Goal: Complete application form: Complete application form

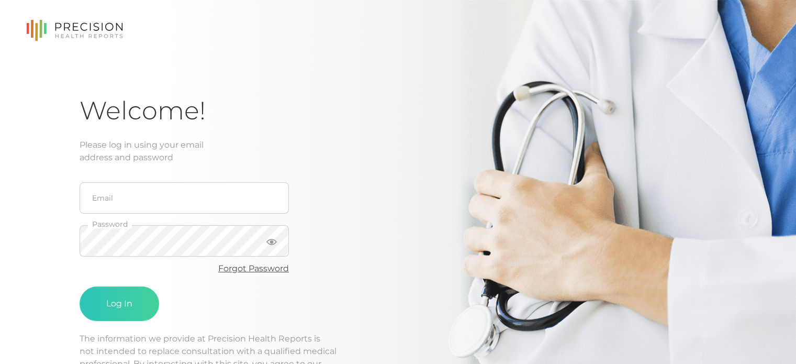
click at [236, 272] on link "Forgot Password" at bounding box center [253, 268] width 71 height 10
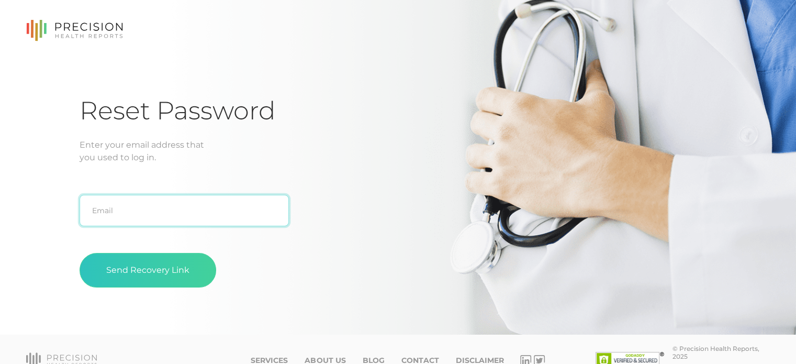
click at [166, 213] on input "text" at bounding box center [184, 210] width 209 height 31
type input "zshultz@greenfieldin.org"
click at [80, 253] on button "Send Recovery Link" at bounding box center [148, 270] width 137 height 35
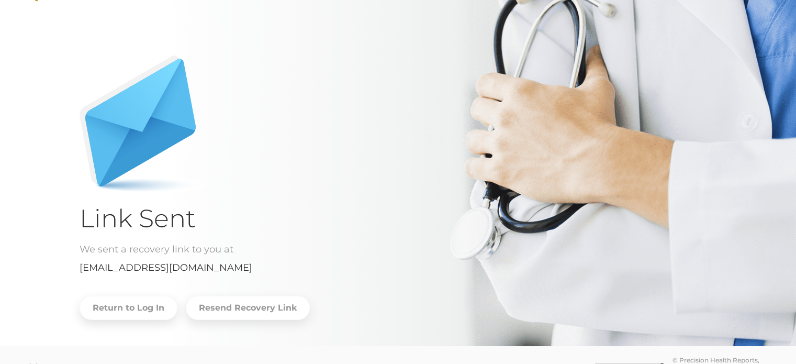
scroll to position [40, 0]
click at [153, 307] on link "Return to Log In" at bounding box center [129, 308] width 98 height 24
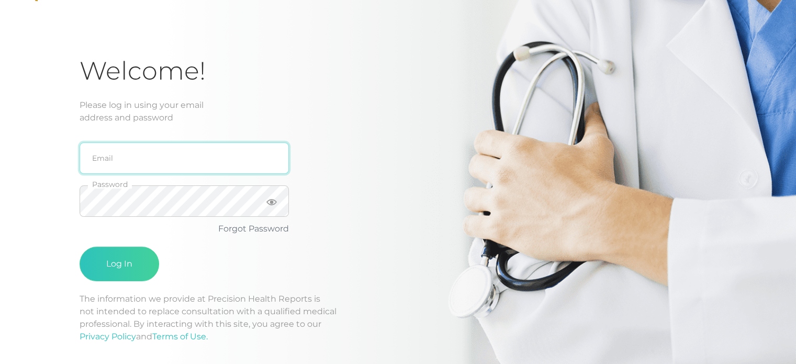
click at [162, 156] on input "email" at bounding box center [184, 157] width 209 height 31
type input "[EMAIL_ADDRESS][DOMAIN_NAME]"
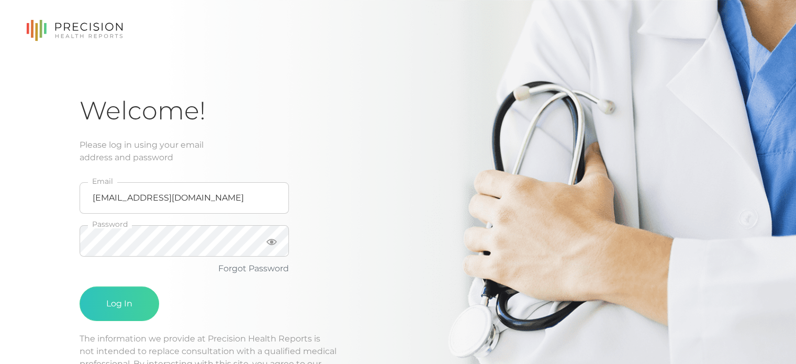
click at [86, 20] on icon at bounding box center [74, 30] width 97 height 21
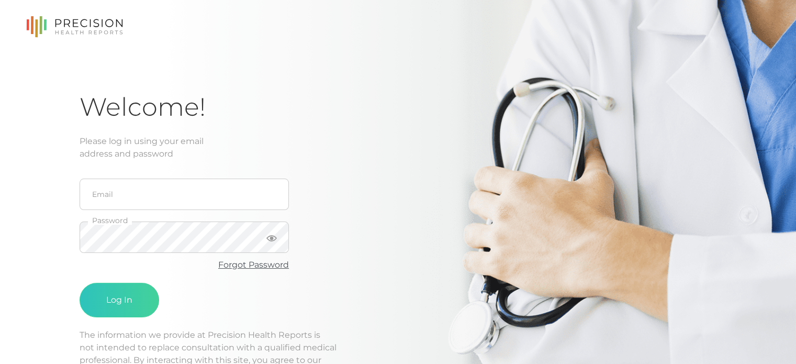
scroll to position [3, 0]
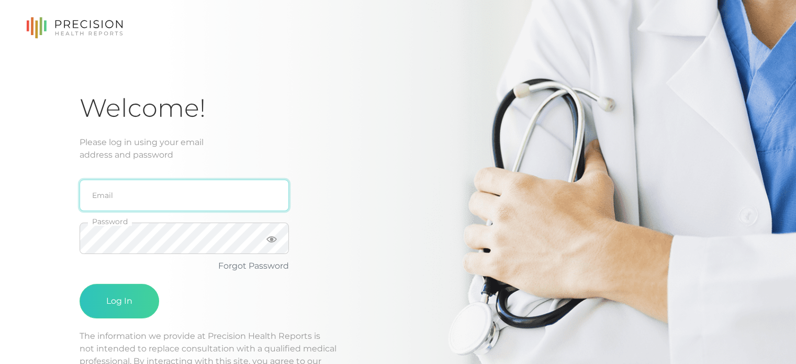
click at [157, 193] on input "email" at bounding box center [184, 194] width 209 height 31
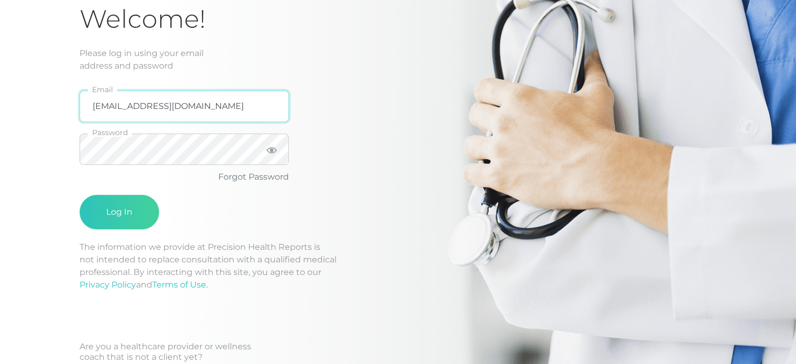
scroll to position [89, 0]
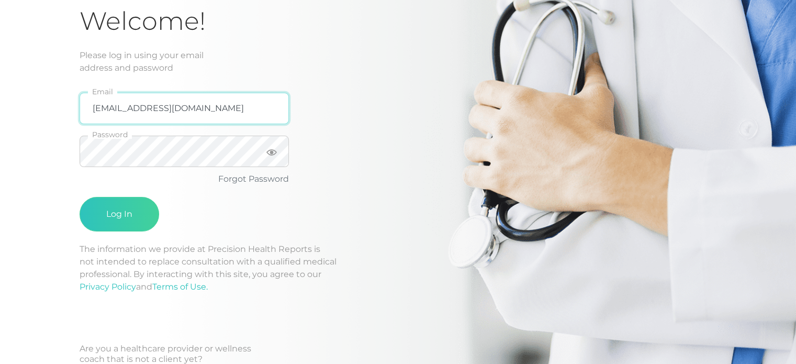
type input "zshultz@greenfieldin.org"
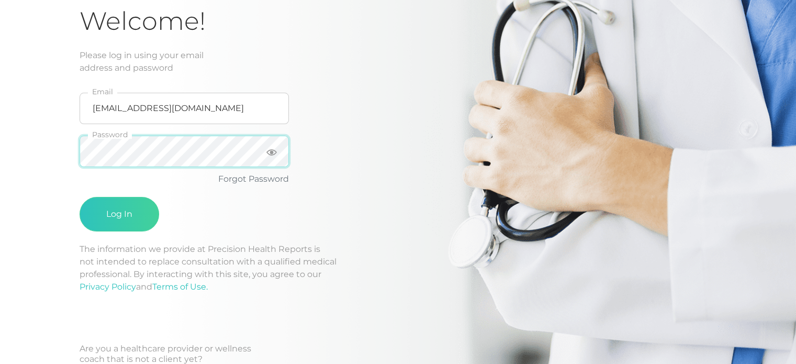
click at [80, 197] on button "Log In" at bounding box center [120, 214] width 80 height 35
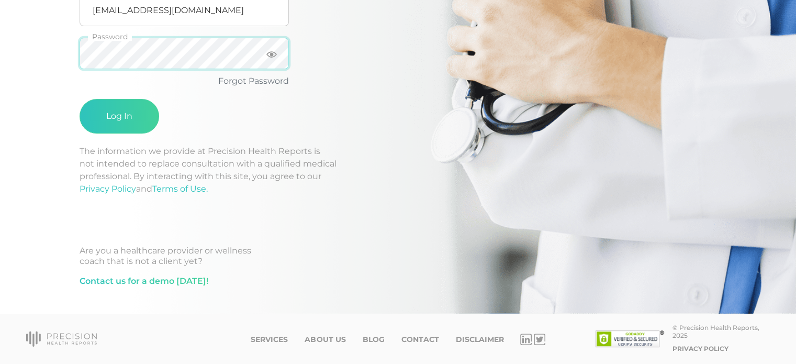
scroll to position [0, 0]
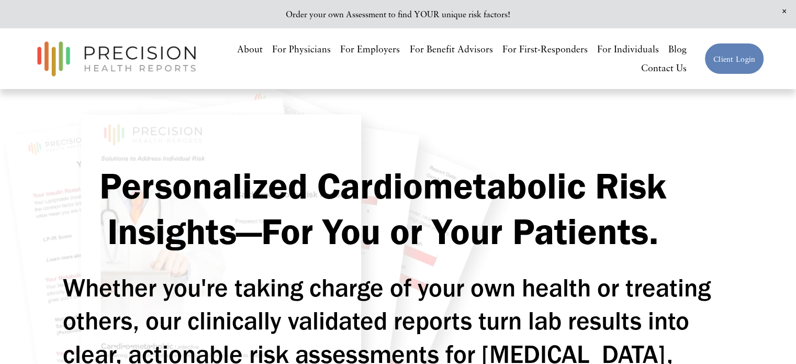
click at [724, 52] on link "Client Login" at bounding box center [734, 59] width 60 height 32
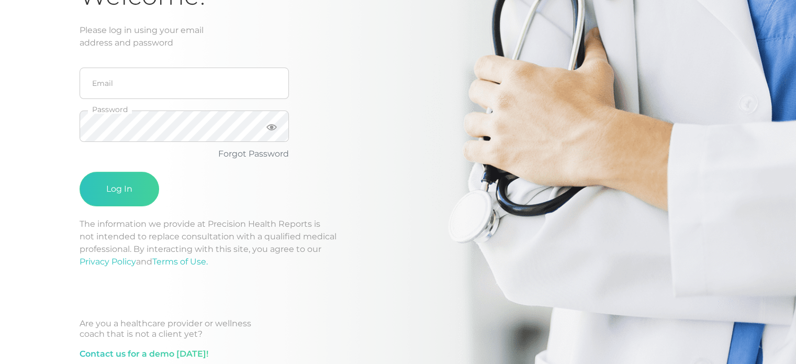
scroll to position [115, 0]
click at [270, 155] on link "Forgot Password" at bounding box center [253, 153] width 71 height 10
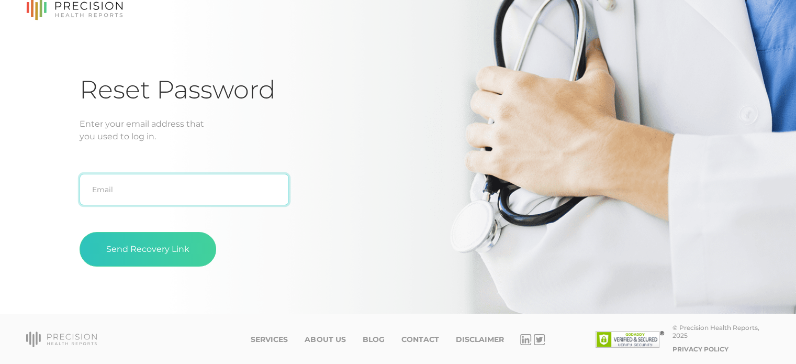
click at [229, 198] on input "text" at bounding box center [184, 189] width 209 height 31
type input "zshultz@greenfieldin.org"
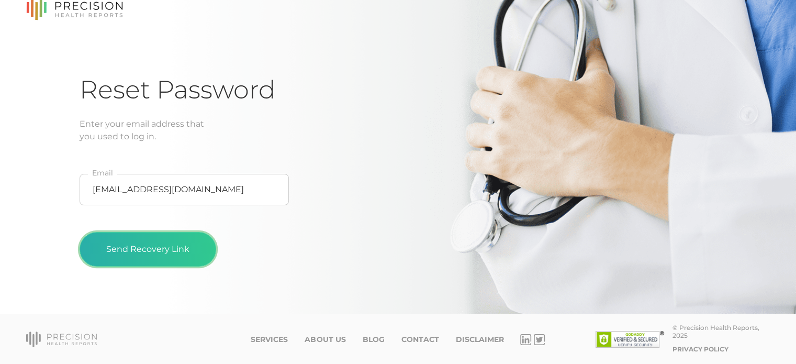
click at [165, 243] on button "Send Recovery Link" at bounding box center [148, 249] width 137 height 35
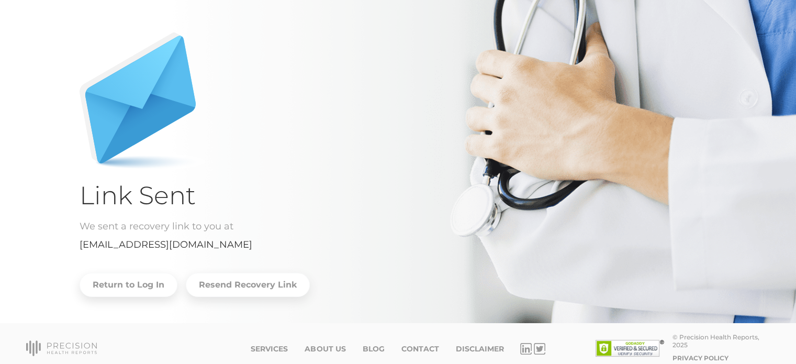
scroll to position [72, 0]
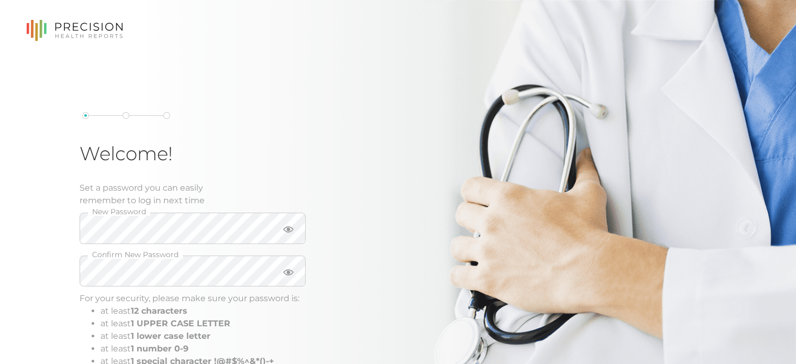
scroll to position [37, 0]
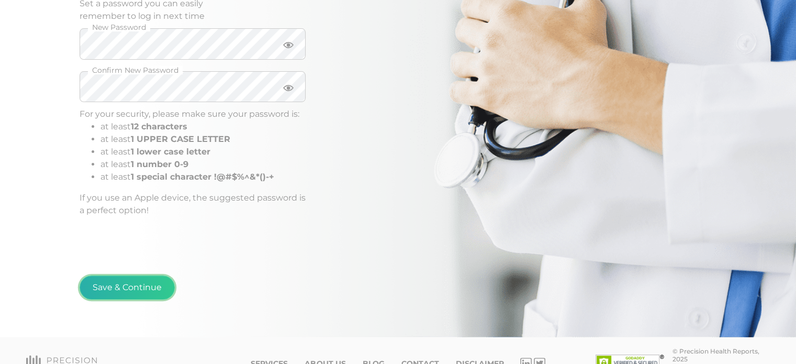
click at [107, 288] on button "Save & Continue" at bounding box center [127, 287] width 95 height 24
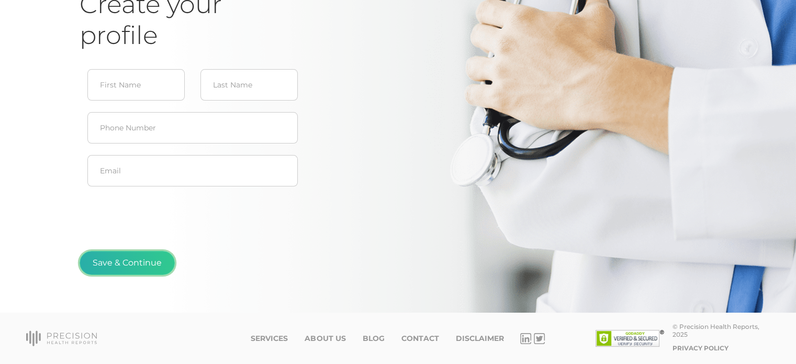
scroll to position [112, 0]
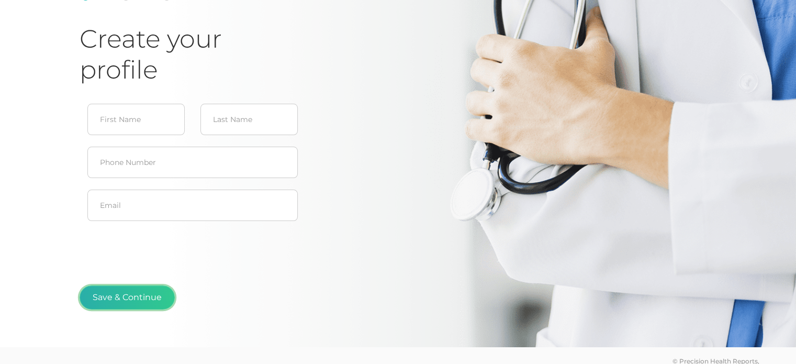
type input "[PERSON_NAME]"
type input "[PHONE_NUMBER]"
type input "[EMAIL_ADDRESS][DOMAIN_NAME]"
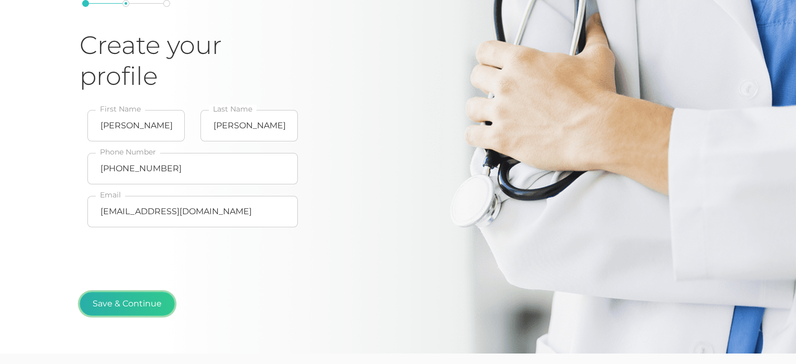
click at [143, 297] on button "Save & Continue" at bounding box center [127, 303] width 95 height 24
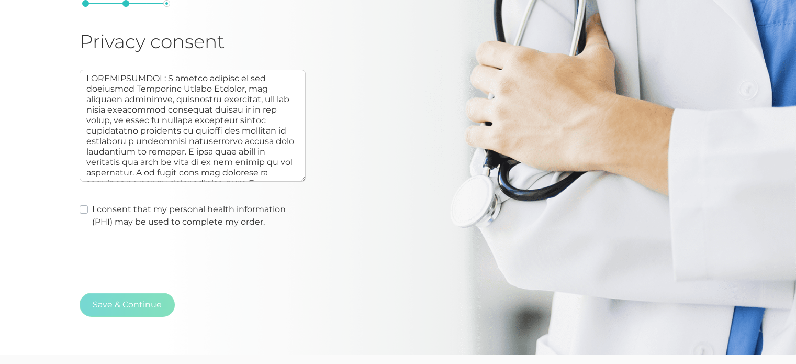
click at [92, 211] on label "I consent that my personal health information (PHI) may be used to complete my …" at bounding box center [198, 215] width 213 height 25
click at [84, 211] on input "I consent that my personal health information (PHI) may be used to complete my …" at bounding box center [84, 208] width 8 height 10
checkbox input "true"
type textarea "AUTHORIZATION: I hereby consent to and authorize Precision Health Reports, the …"
click at [142, 304] on button "Save & Continue" at bounding box center [127, 304] width 95 height 24
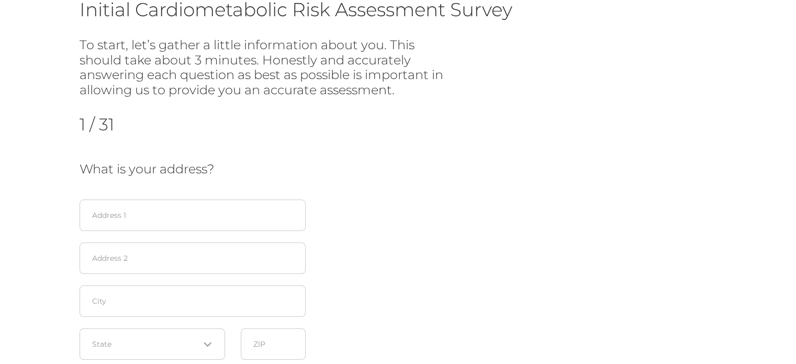
scroll to position [96, 0]
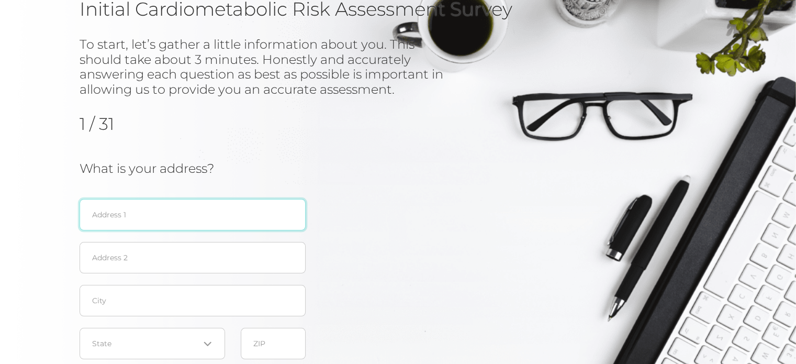
click at [199, 219] on input "text" at bounding box center [193, 214] width 226 height 31
type input "[STREET_ADDRESS]"
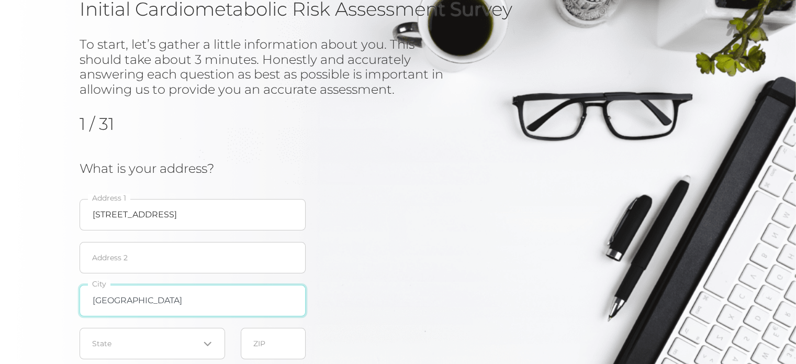
type input "[GEOGRAPHIC_DATA]"
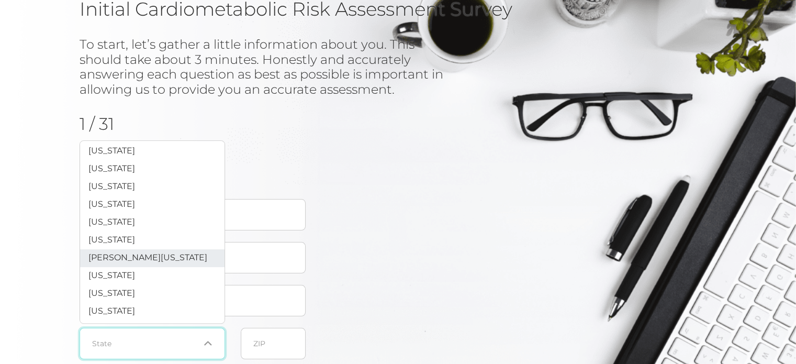
scroll to position [301, 0]
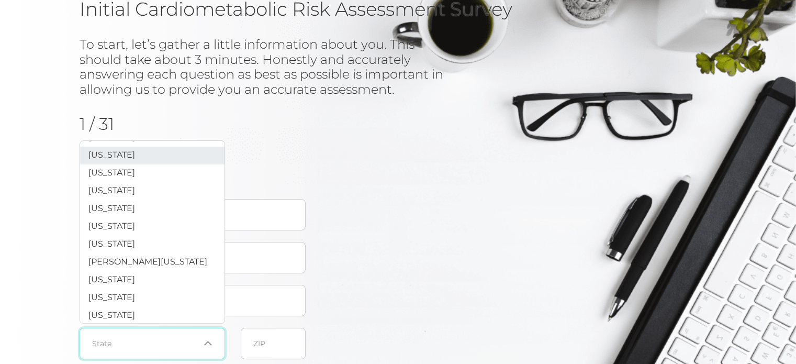
click at [103, 160] on span "[US_STATE]" at bounding box center [111, 155] width 47 height 10
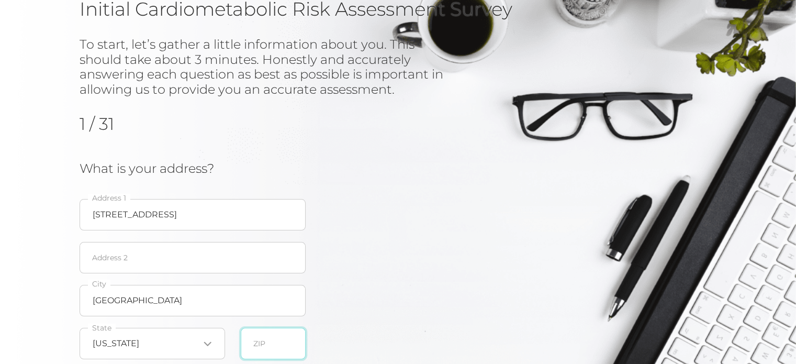
click at [257, 346] on input "text" at bounding box center [273, 343] width 65 height 31
type input "47362"
click at [360, 311] on div "What is your address? [STREET_ADDRESS][US_STATE] Loading... State 47362 ZIP" at bounding box center [271, 263] width 382 height 204
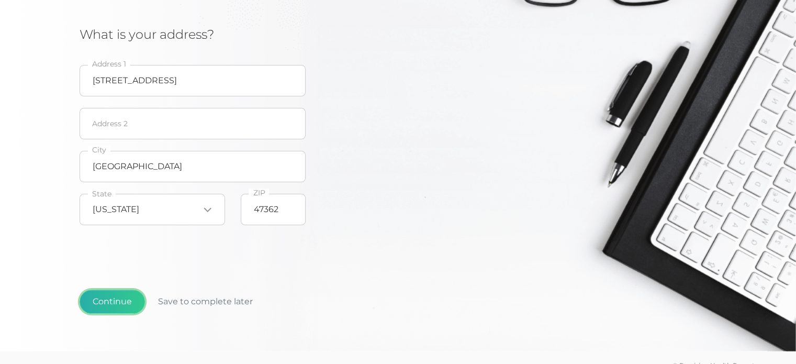
click at [119, 307] on button "Continue" at bounding box center [112, 301] width 65 height 24
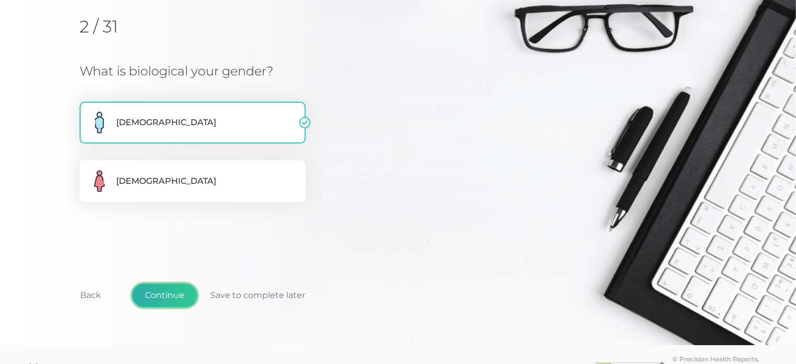
click at [170, 303] on button "Continue" at bounding box center [164, 295] width 65 height 24
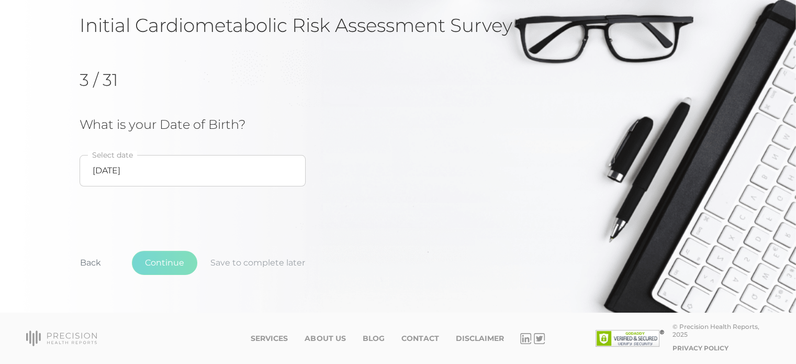
scroll to position [80, 0]
click at [173, 266] on button "Continue" at bounding box center [164, 263] width 65 height 24
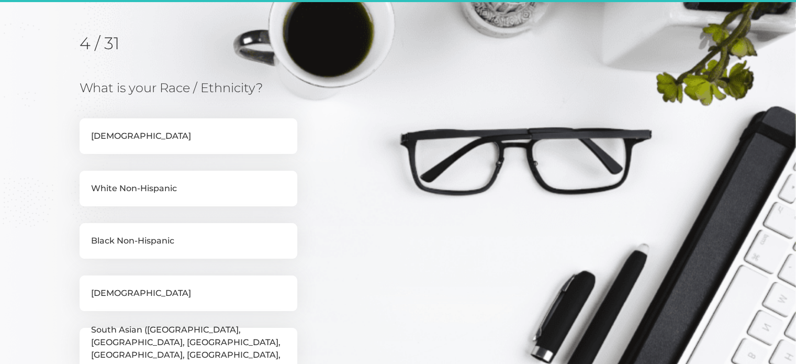
scroll to position [133, 0]
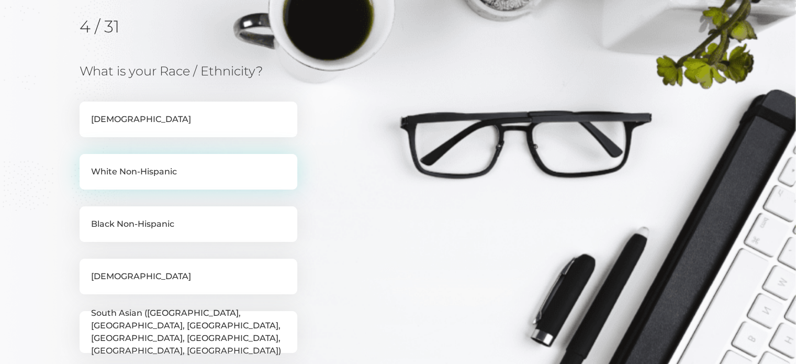
click at [190, 183] on label "White Non-Hispanic" at bounding box center [189, 172] width 218 height 36
click at [88, 164] on input "White Non-Hispanic" at bounding box center [84, 159] width 8 height 10
checkbox input "true"
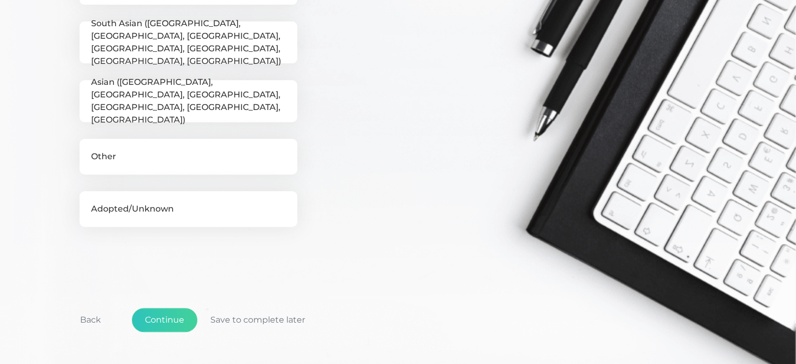
scroll to position [424, 0]
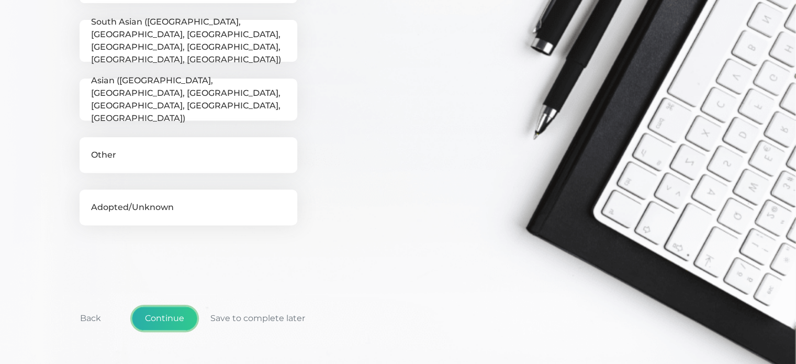
click at [186, 309] on button "Continue" at bounding box center [164, 318] width 65 height 24
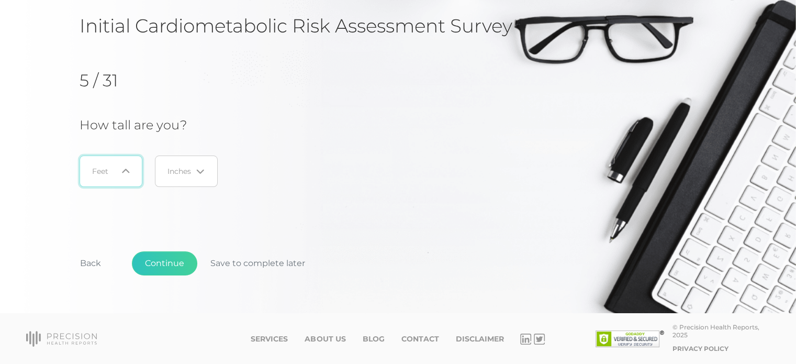
click at [115, 171] on input "Search for option" at bounding box center [105, 171] width 25 height 10
type input "5"
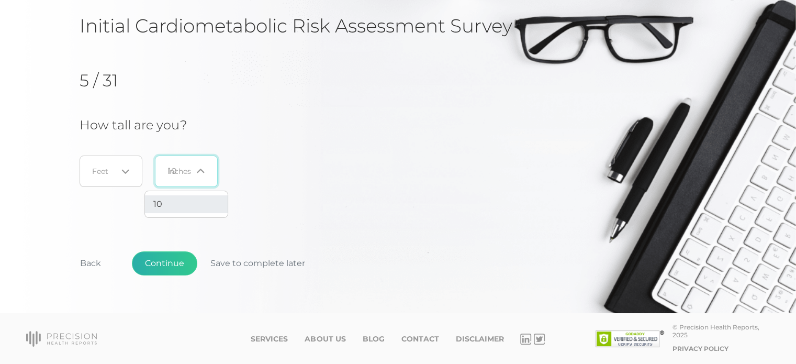
type input "10"
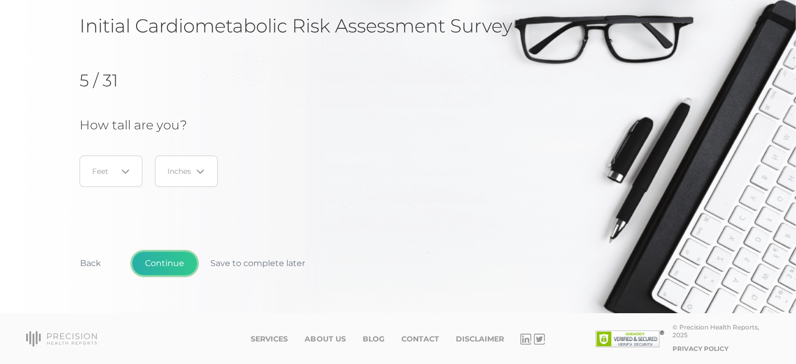
click at [153, 255] on button "Continue" at bounding box center [164, 263] width 65 height 24
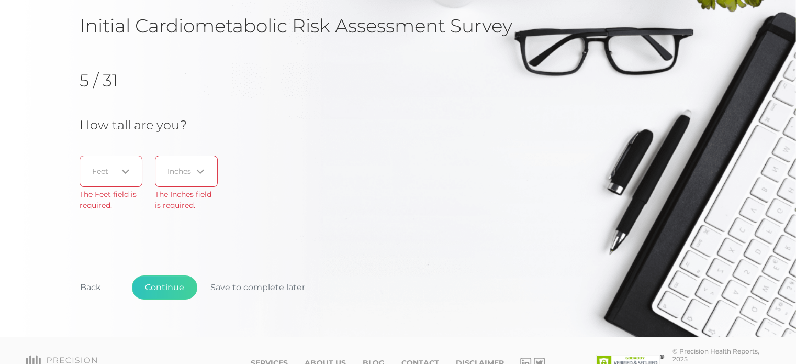
click at [106, 179] on div "Loading..." at bounding box center [111, 170] width 63 height 31
click at [99, 233] on li "5" at bounding box center [111, 240] width 83 height 18
click at [187, 174] on input "Search for option" at bounding box center [179, 171] width 25 height 10
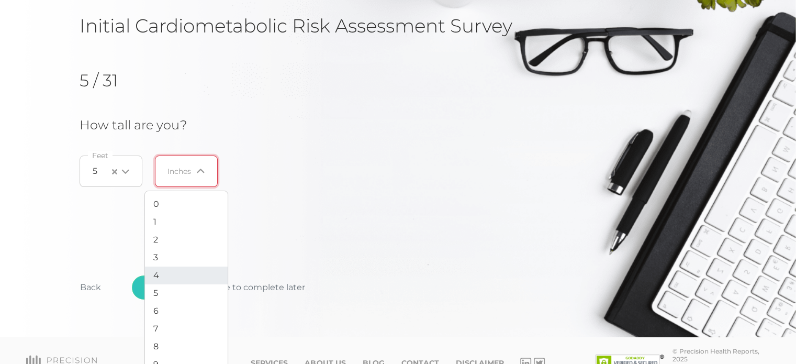
scroll to position [40, 0]
click at [170, 341] on li "10" at bounding box center [186, 342] width 83 height 18
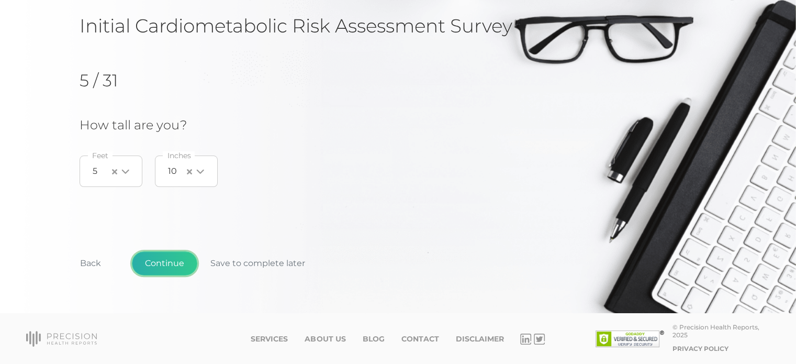
click at [179, 268] on button "Continue" at bounding box center [164, 263] width 65 height 24
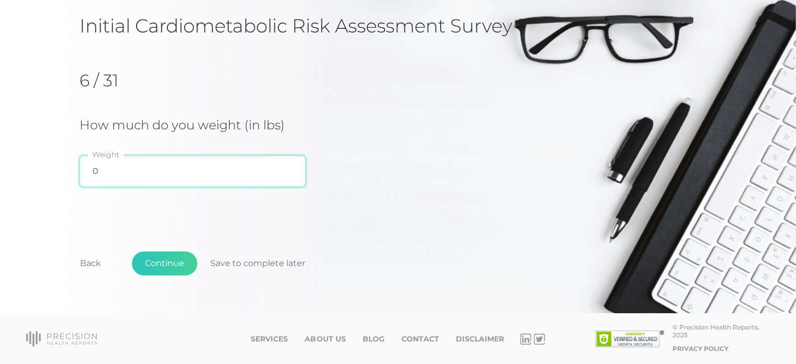
click at [142, 168] on input "0" at bounding box center [193, 170] width 226 height 31
type input "204"
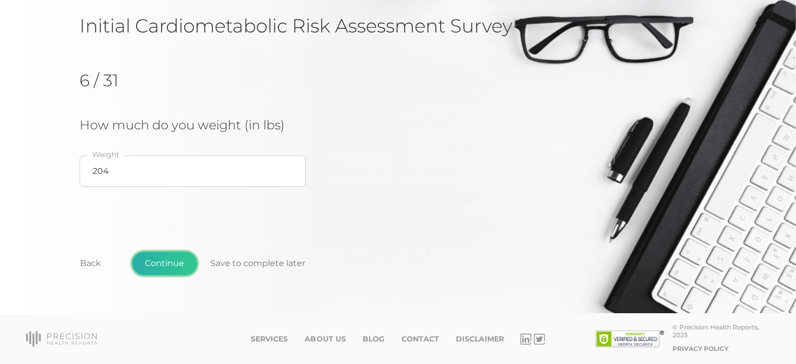
click at [166, 263] on button "Continue" at bounding box center [164, 263] width 65 height 24
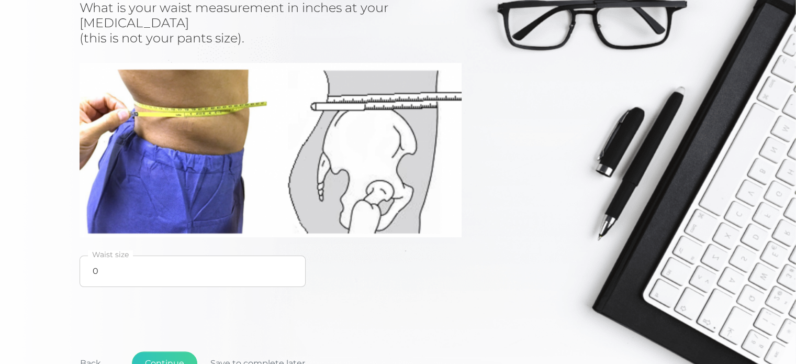
scroll to position [193, 0]
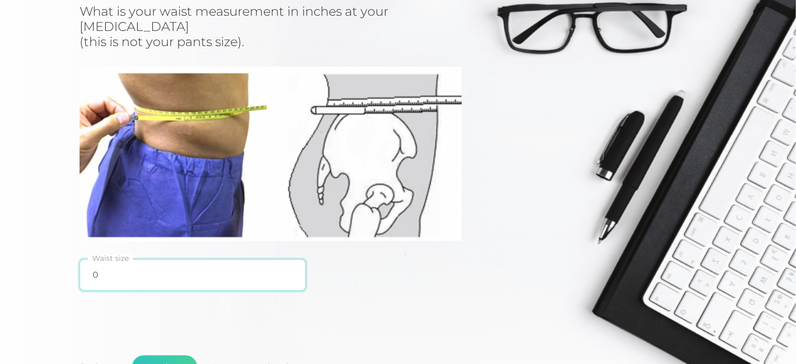
click at [127, 268] on input "0" at bounding box center [193, 274] width 226 height 31
type input "33"
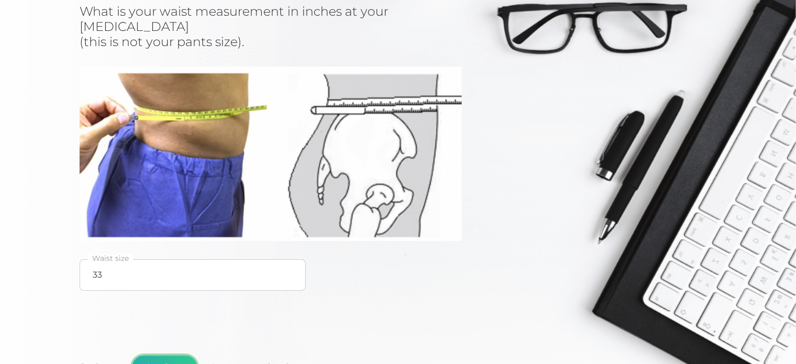
click at [179, 355] on button "Continue" at bounding box center [164, 367] width 65 height 24
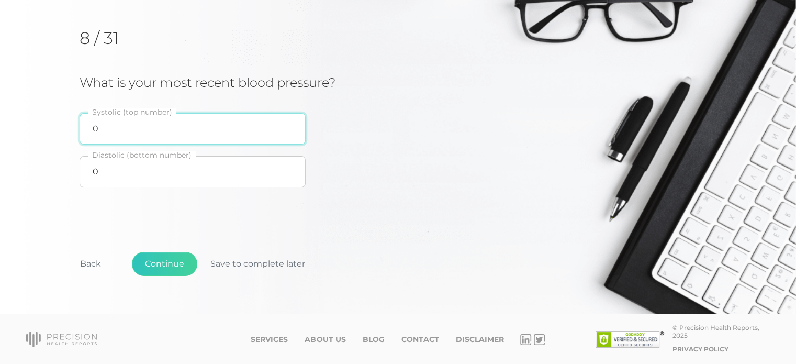
click at [137, 136] on input "0" at bounding box center [193, 128] width 226 height 31
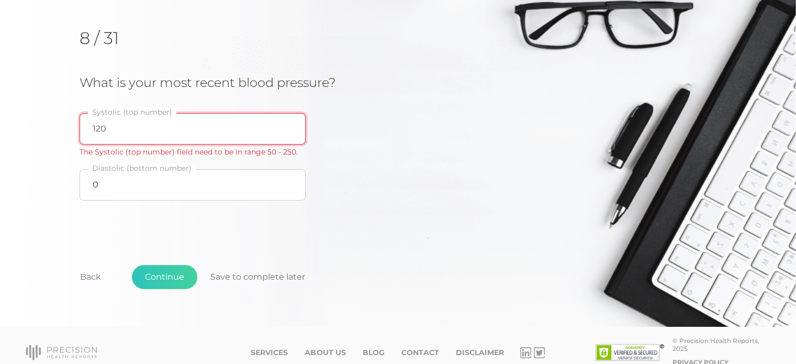
type input "120"
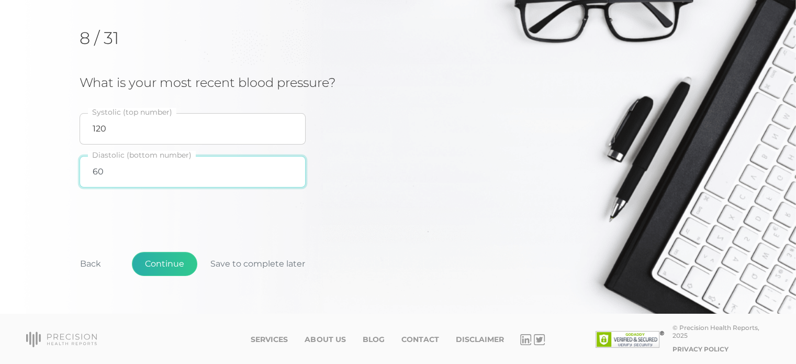
type input "60"
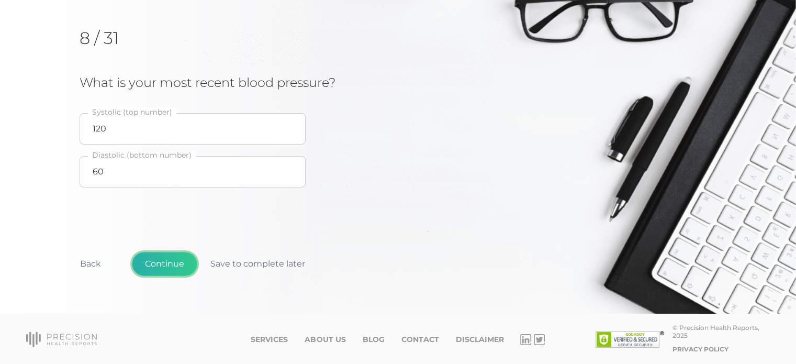
click at [180, 271] on button "Continue" at bounding box center [164, 264] width 65 height 24
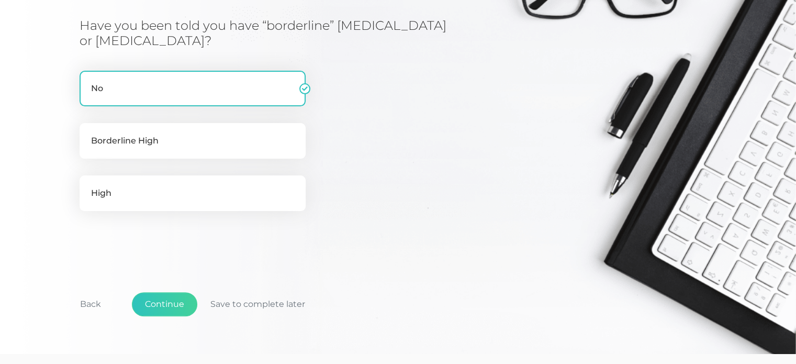
scroll to position [211, 0]
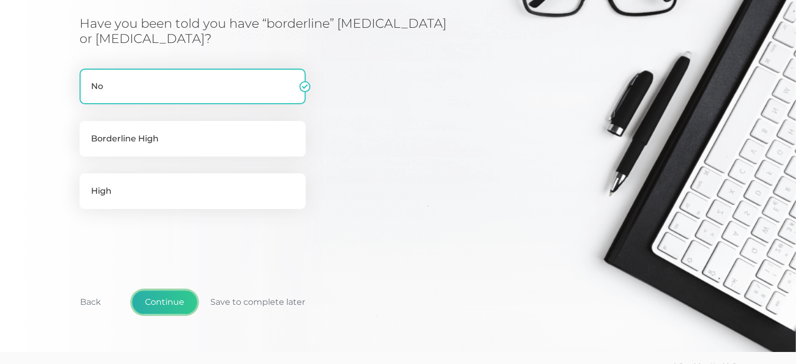
click at [184, 292] on button "Continue" at bounding box center [164, 302] width 65 height 24
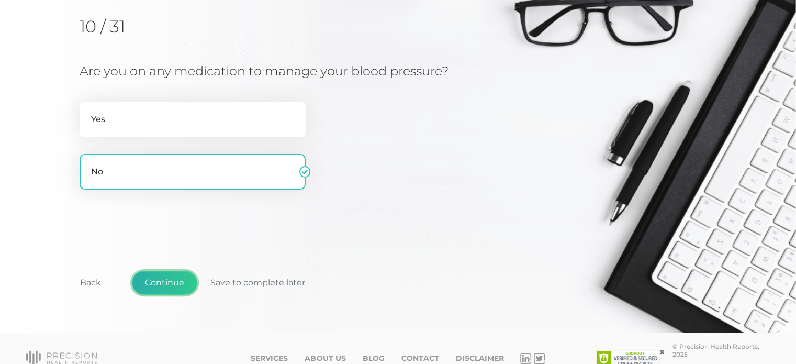
click at [171, 286] on button "Continue" at bounding box center [164, 282] width 65 height 24
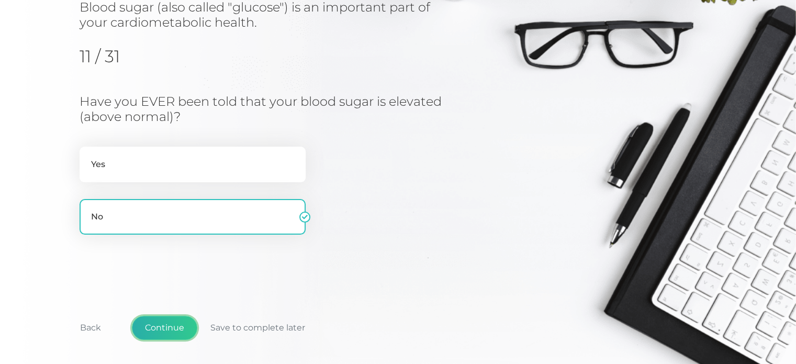
click at [175, 333] on button "Continue" at bounding box center [164, 327] width 65 height 24
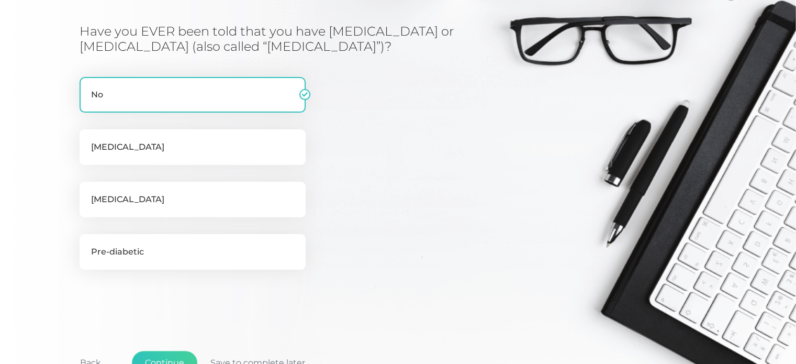
scroll to position [259, 0]
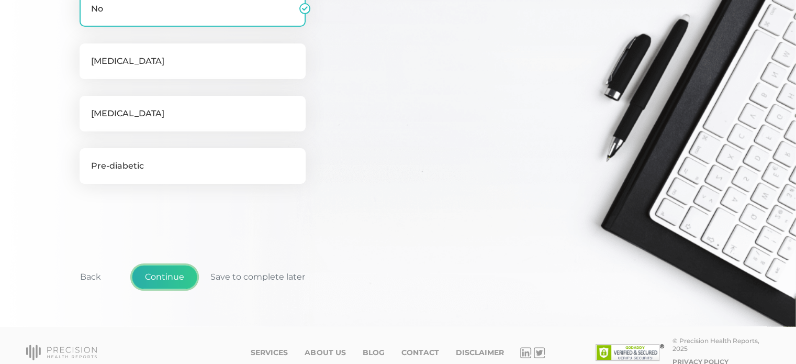
click at [178, 272] on button "Continue" at bounding box center [164, 277] width 65 height 24
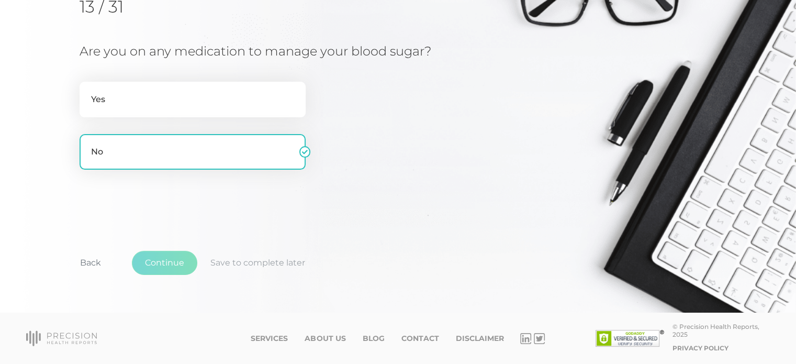
scroll to position [133, 0]
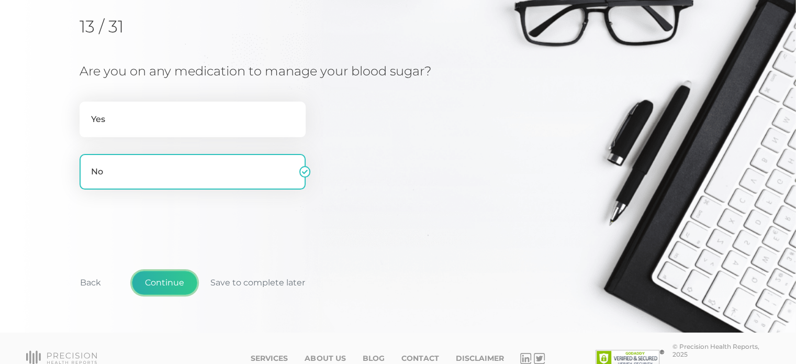
click at [171, 276] on button "Continue" at bounding box center [164, 282] width 65 height 24
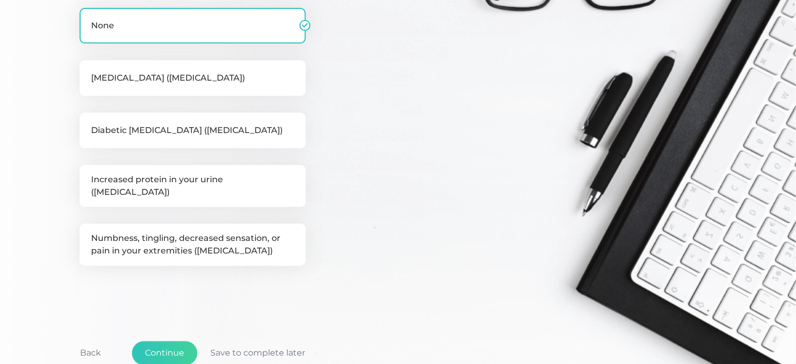
scroll to position [253, 0]
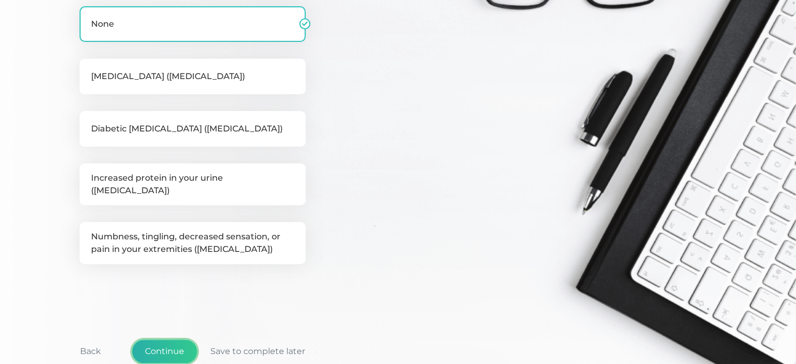
click at [180, 339] on button "Continue" at bounding box center [164, 351] width 65 height 24
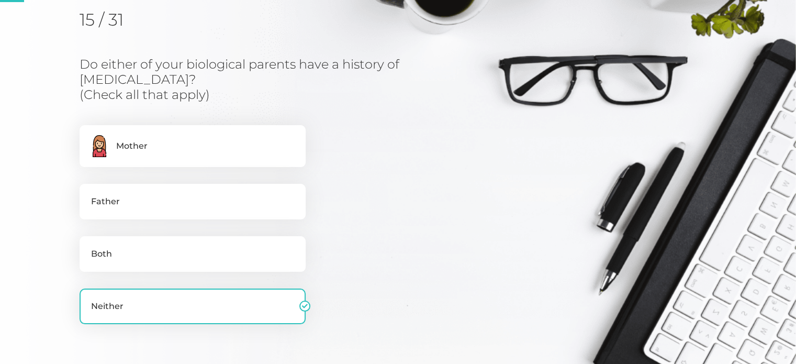
scroll to position [133, 0]
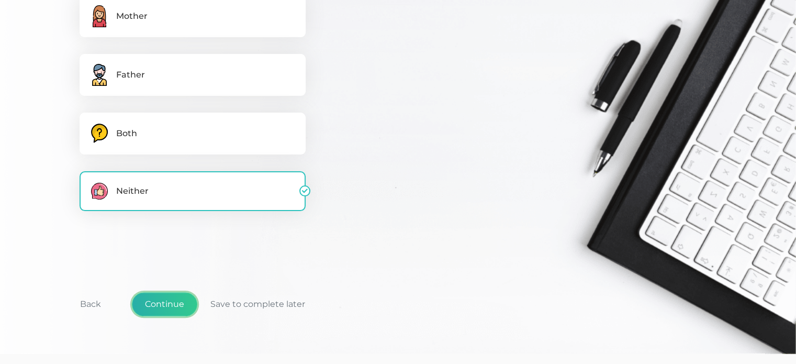
click at [183, 311] on button "Continue" at bounding box center [164, 304] width 65 height 24
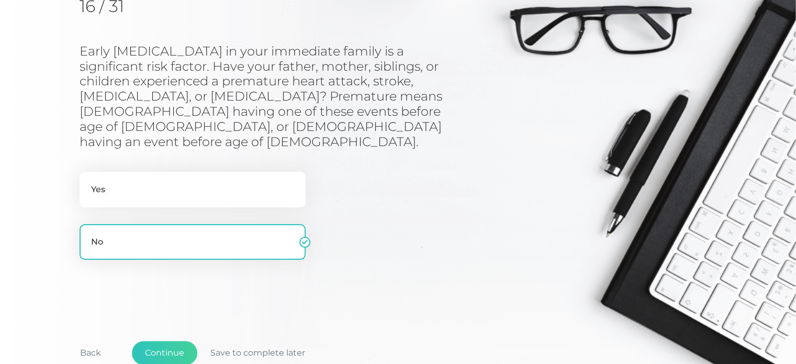
scroll to position [193, 0]
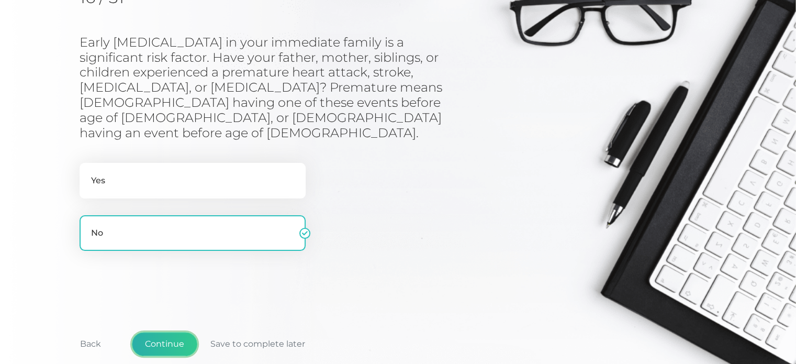
click at [182, 332] on button "Continue" at bounding box center [164, 344] width 65 height 24
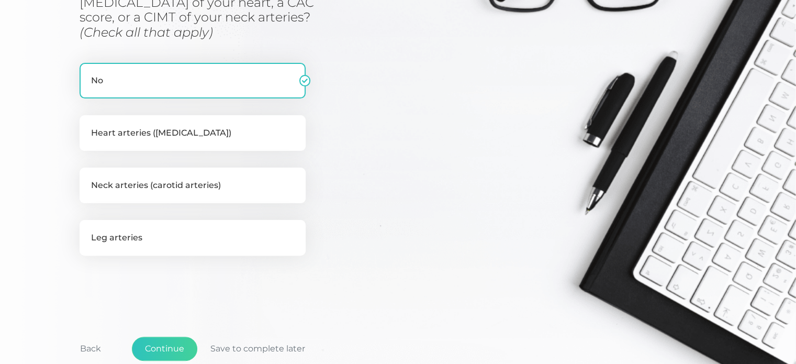
scroll to position [247, 0]
click at [183, 344] on button "Continue" at bounding box center [164, 348] width 65 height 24
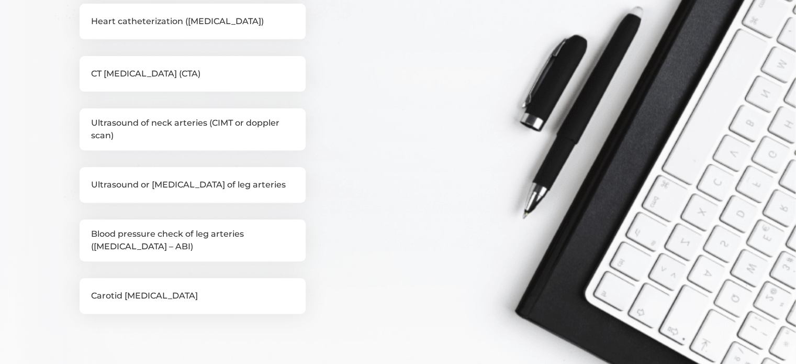
scroll to position [428, 0]
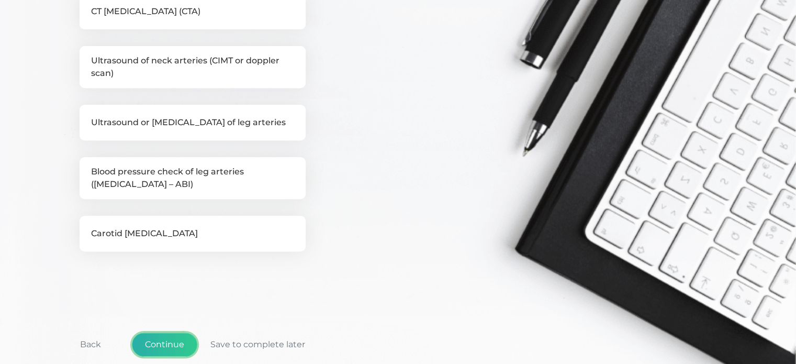
click at [167, 344] on button "Continue" at bounding box center [164, 344] width 65 height 24
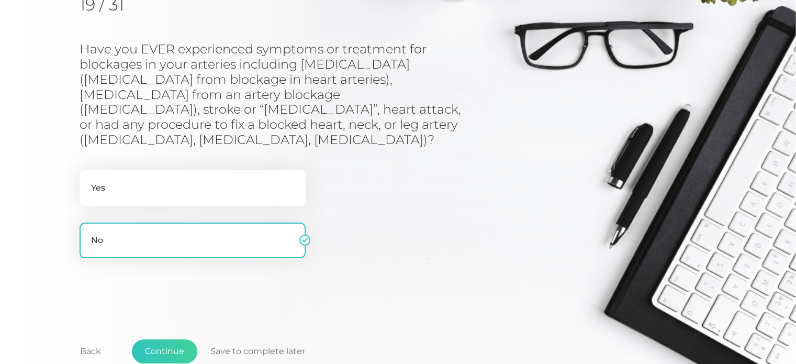
scroll to position [156, 0]
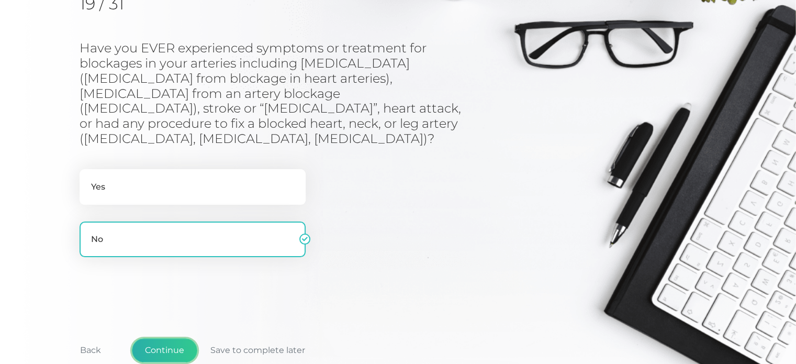
click at [157, 338] on button "Continue" at bounding box center [164, 350] width 65 height 24
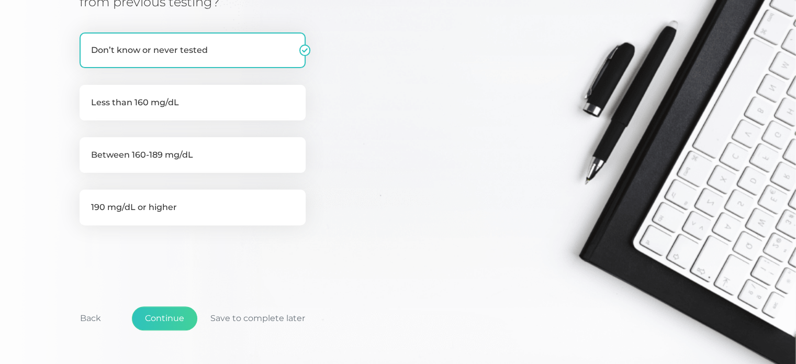
scroll to position [279, 0]
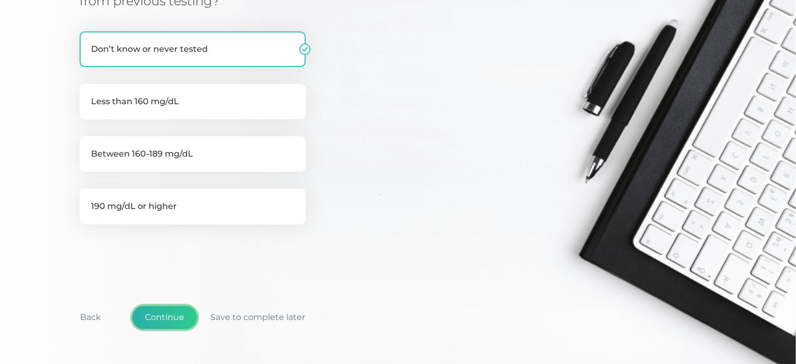
click at [174, 305] on button "Continue" at bounding box center [164, 317] width 65 height 24
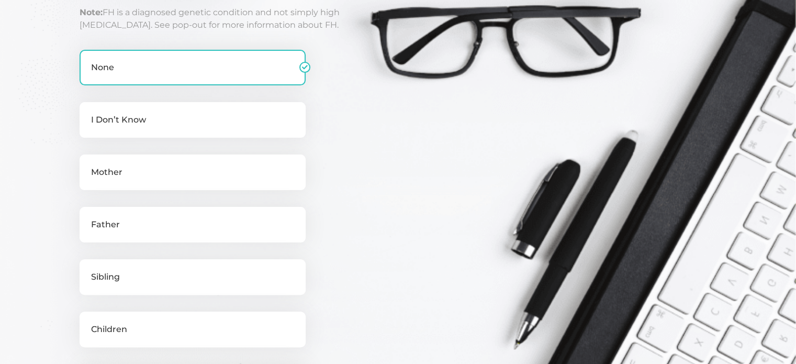
scroll to position [252, 0]
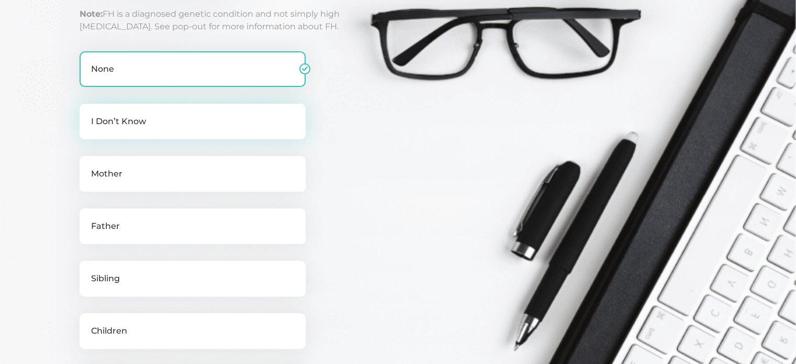
click at [257, 133] on label "I Don’t Know" at bounding box center [193, 122] width 226 height 36
click at [88, 114] on input "I Don’t Know" at bounding box center [84, 109] width 8 height 10
checkbox input "true"
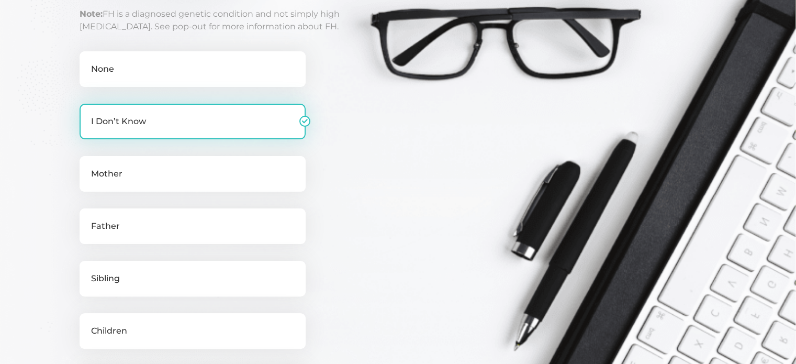
checkbox input "false"
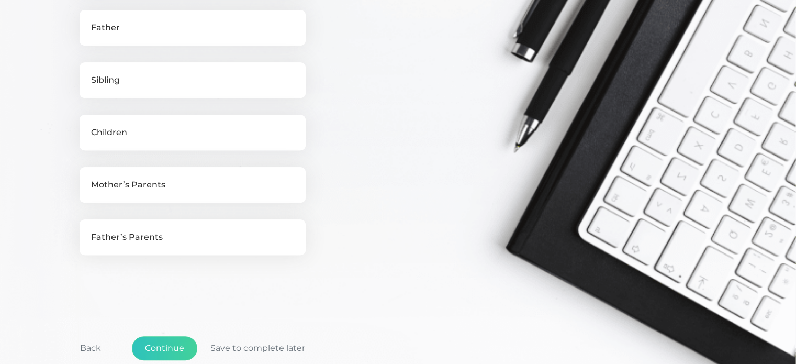
scroll to position [531, 0]
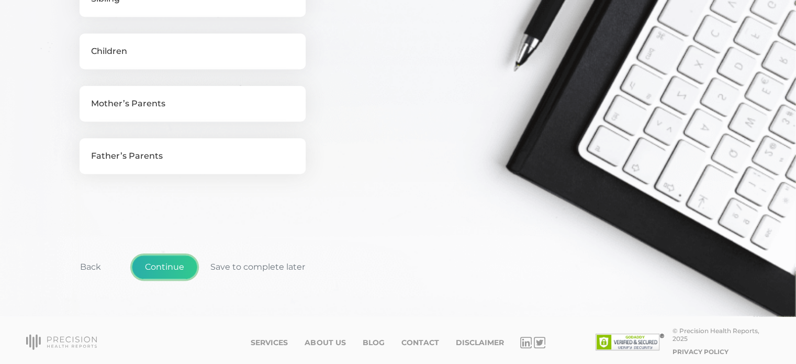
click at [170, 263] on button "Continue" at bounding box center [164, 267] width 65 height 24
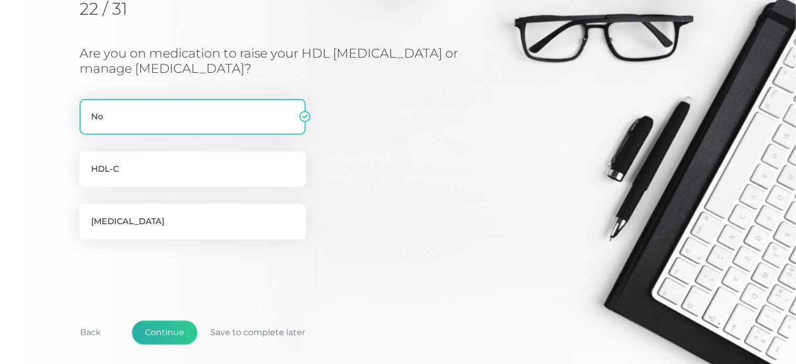
scroll to position [152, 0]
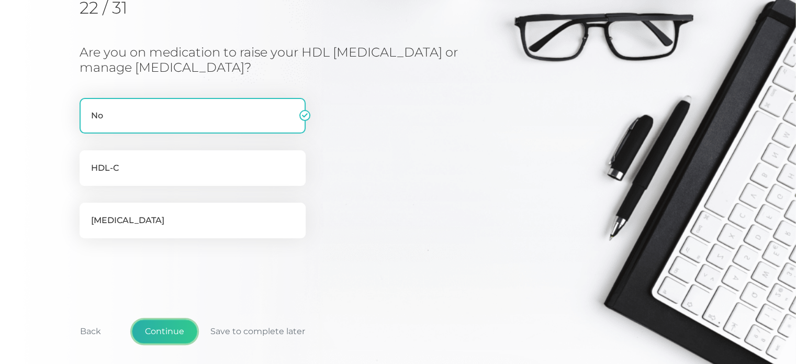
click at [173, 329] on button "Continue" at bounding box center [164, 331] width 65 height 24
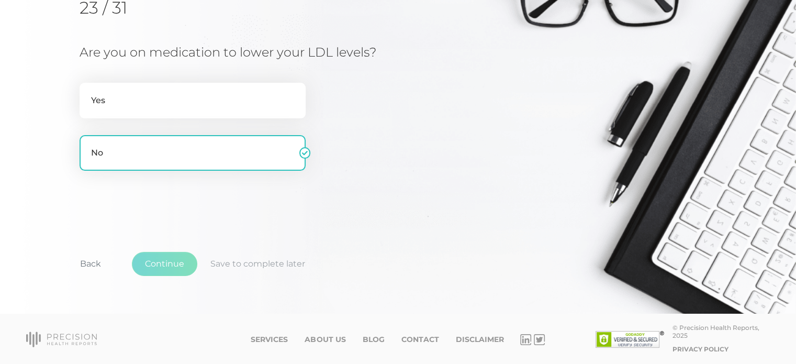
scroll to position [133, 0]
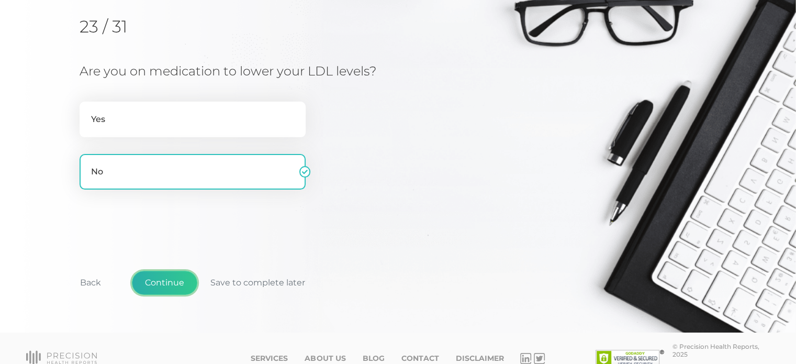
click at [166, 286] on button "Continue" at bounding box center [164, 282] width 65 height 24
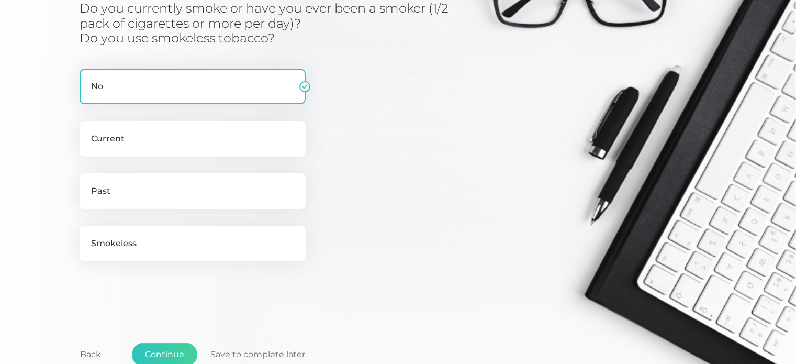
scroll to position [234, 0]
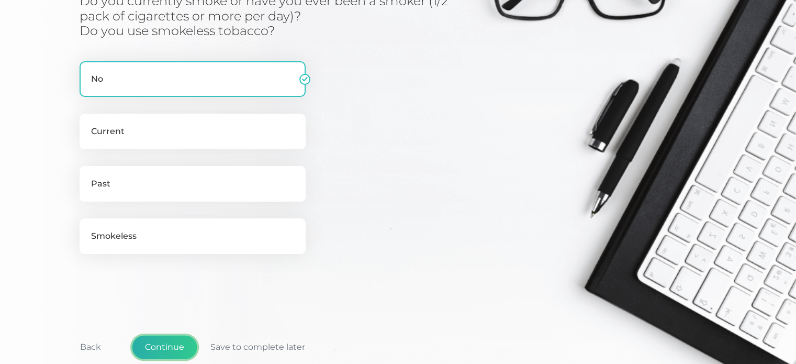
click at [178, 345] on button "Continue" at bounding box center [164, 347] width 65 height 24
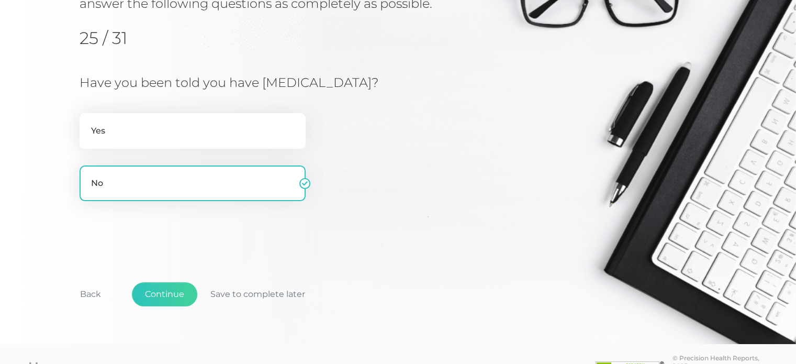
scroll to position [212, 0]
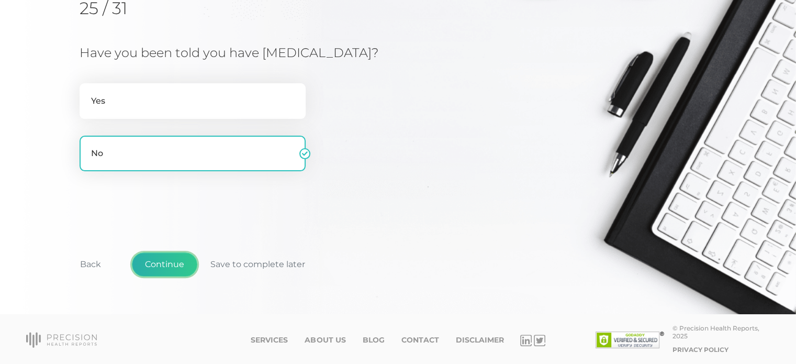
click at [176, 260] on button "Continue" at bounding box center [164, 264] width 65 height 24
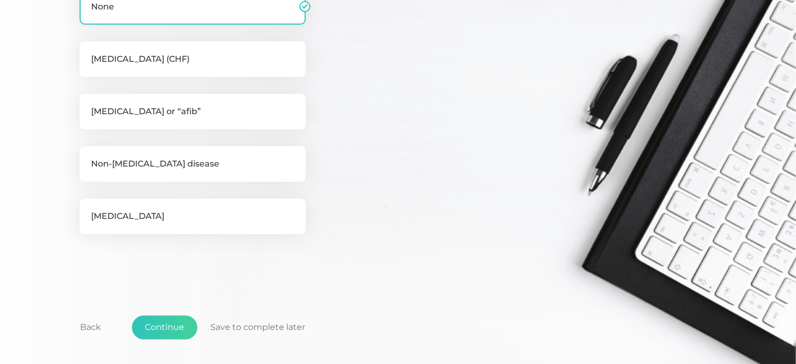
scroll to position [262, 0]
click at [176, 329] on button "Continue" at bounding box center [164, 326] width 65 height 24
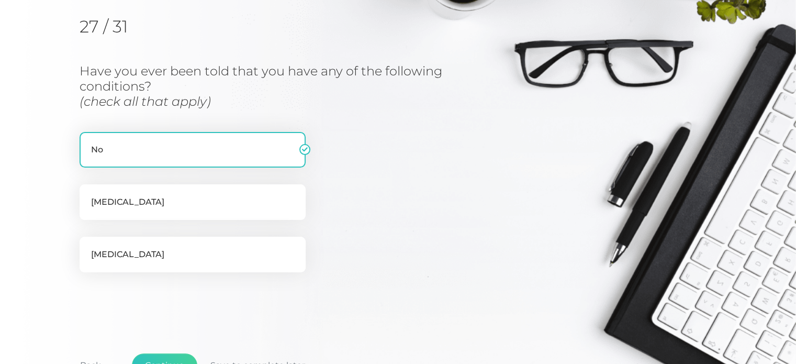
scroll to position [159, 0]
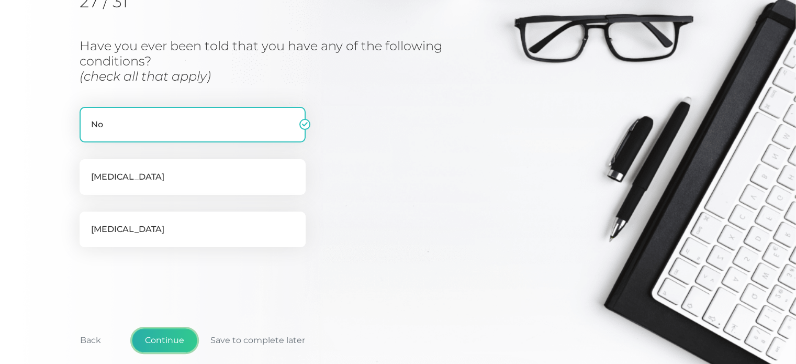
click at [171, 341] on button "Continue" at bounding box center [164, 340] width 65 height 24
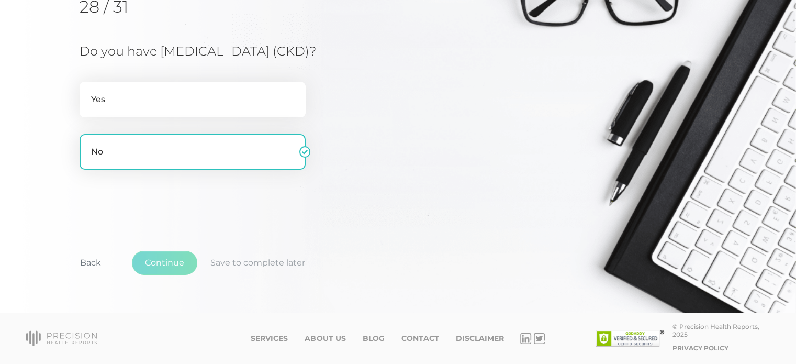
scroll to position [133, 0]
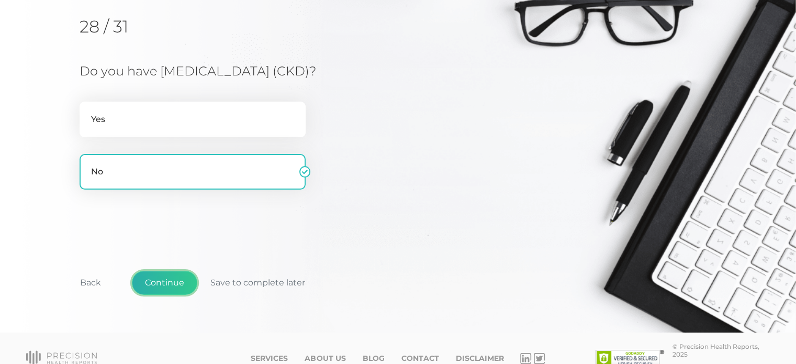
click at [178, 276] on button "Continue" at bounding box center [164, 282] width 65 height 24
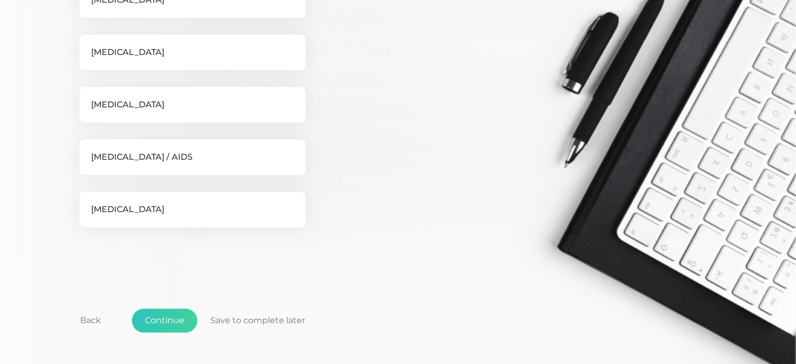
scroll to position [340, 0]
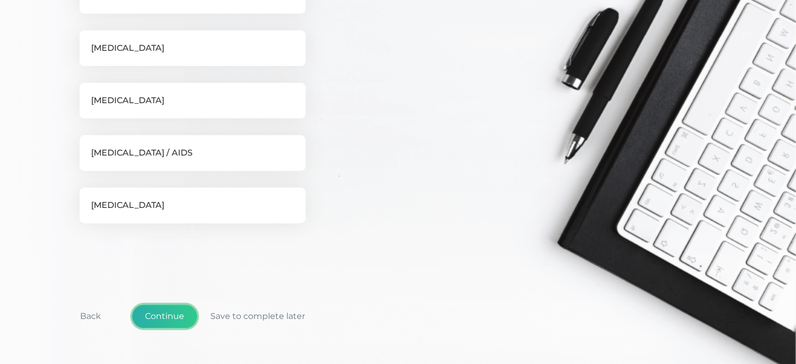
click at [182, 311] on button "Continue" at bounding box center [164, 316] width 65 height 24
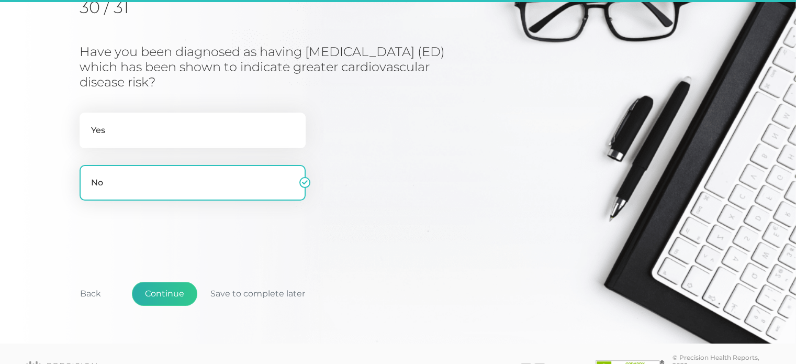
scroll to position [133, 0]
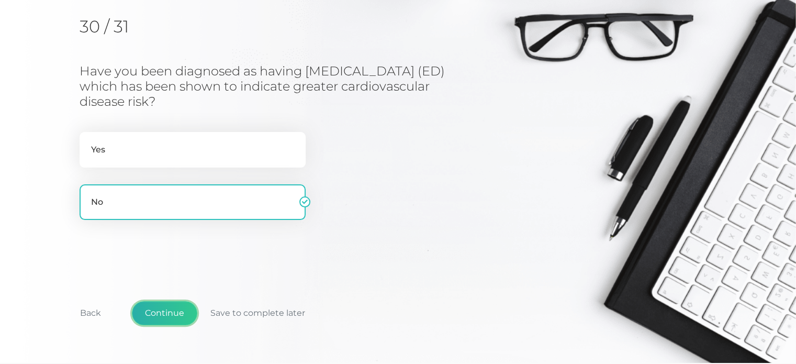
click at [185, 310] on button "Continue" at bounding box center [164, 313] width 65 height 24
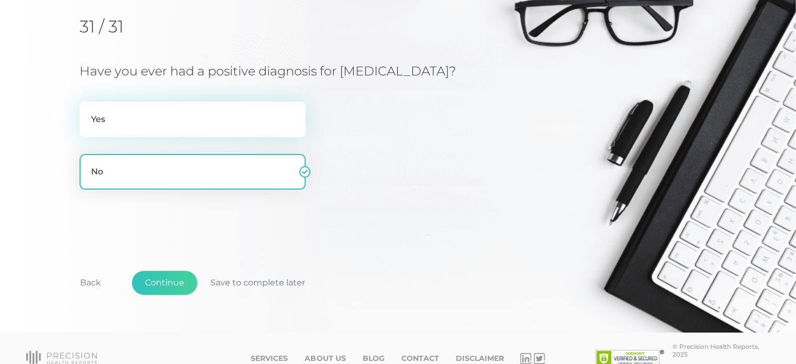
click at [187, 129] on label "Yes" at bounding box center [193, 119] width 226 height 36
click at [88, 112] on input "Yes" at bounding box center [84, 106] width 8 height 10
radio input "true"
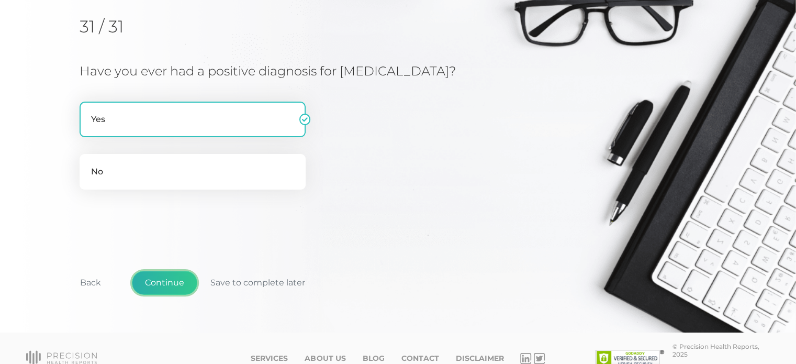
click at [170, 272] on button "Continue" at bounding box center [164, 282] width 65 height 24
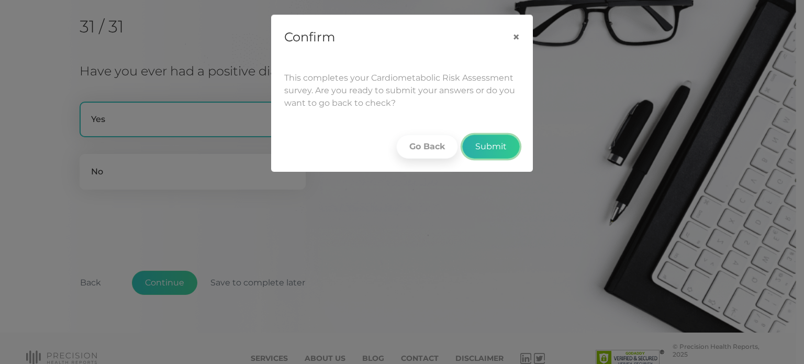
click at [486, 138] on button "Submit" at bounding box center [491, 146] width 58 height 24
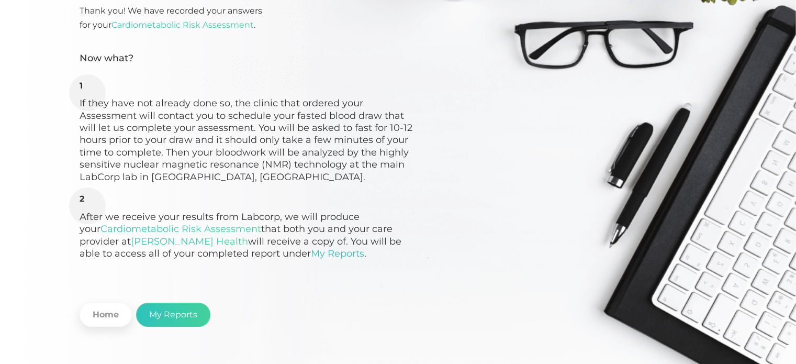
scroll to position [157, 0]
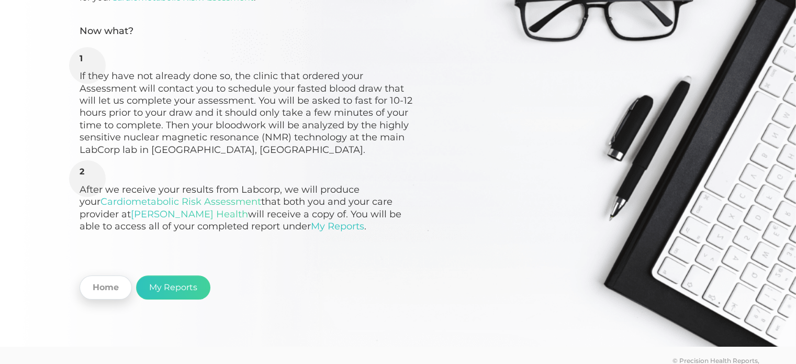
click at [119, 292] on link "Home" at bounding box center [106, 287] width 52 height 24
